Goal: Register for event/course

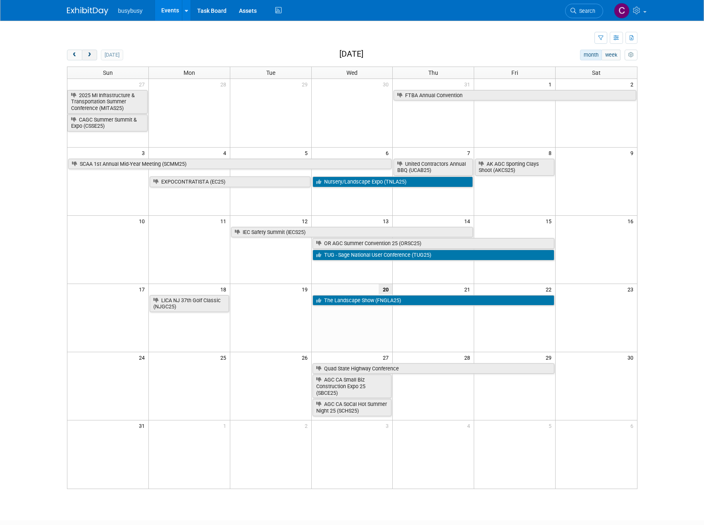
click at [90, 58] on button "next" at bounding box center [89, 55] width 15 height 11
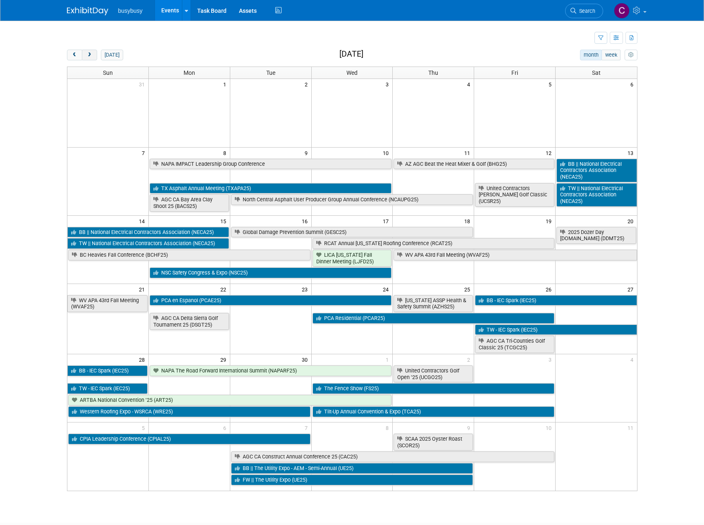
click at [90, 58] on button "next" at bounding box center [89, 55] width 15 height 11
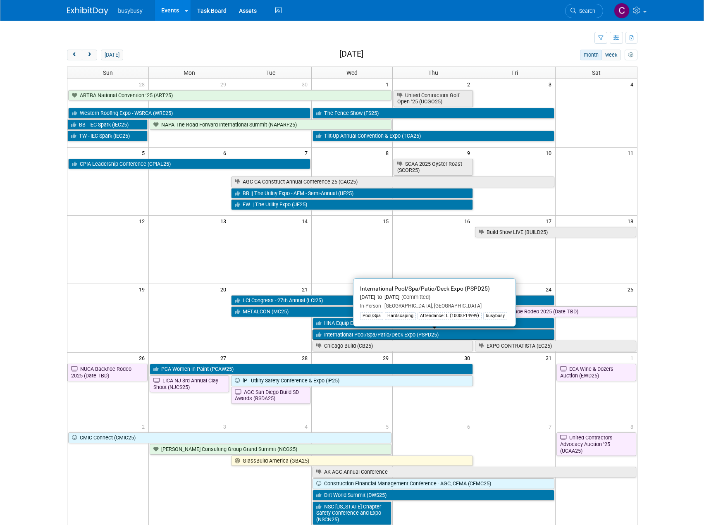
click at [457, 335] on link "International Pool/Spa/Patio/Deck Expo (PSPD25)" at bounding box center [433, 334] width 242 height 11
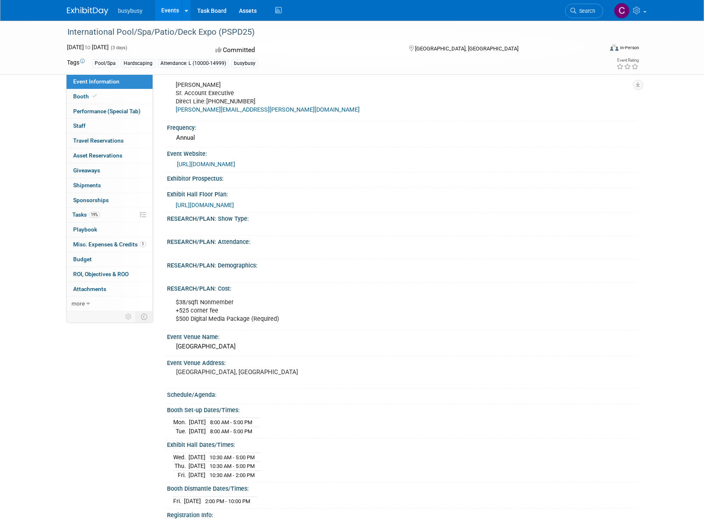
scroll to position [83, 0]
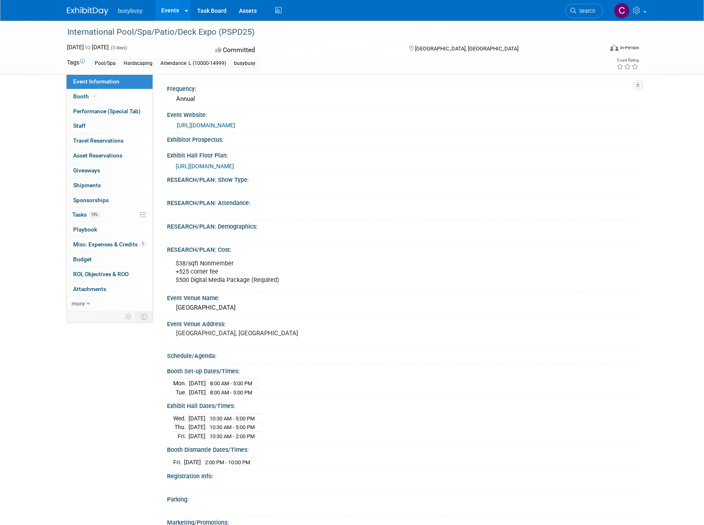
drag, startPoint x: 271, startPoint y: 435, endPoint x: 225, endPoint y: 438, distance: 46.3
click at [225, 438] on td "10:30 AM - 2:00 PM" at bounding box center [230, 435] width 51 height 9
click at [306, 415] on div "Wed. Oct 22, 2025 10:30 AM - 5:00 PM Thu. Oct 23, 2025 10:30 AM - 5:00 PM Fri. …" at bounding box center [402, 425] width 458 height 29
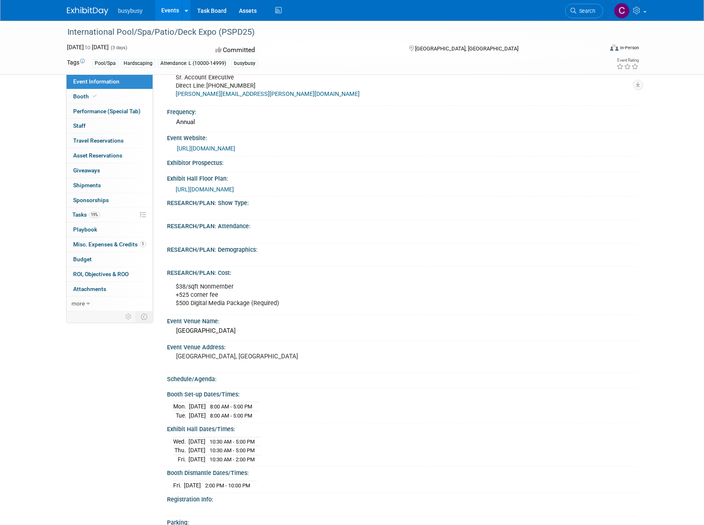
scroll to position [0, 0]
